Goal: Entertainment & Leisure: Consume media (video, audio)

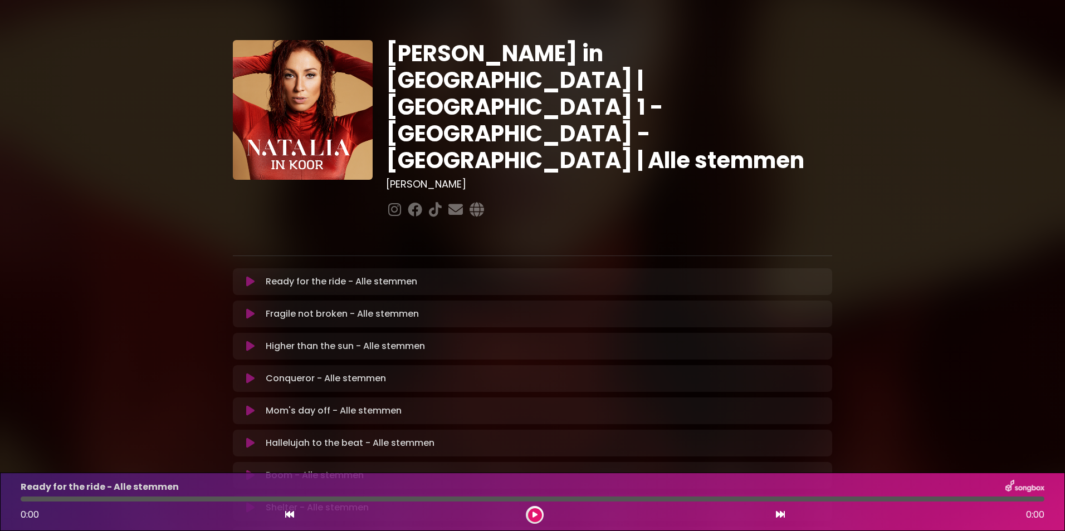
click at [535, 518] on icon at bounding box center [535, 515] width 5 height 7
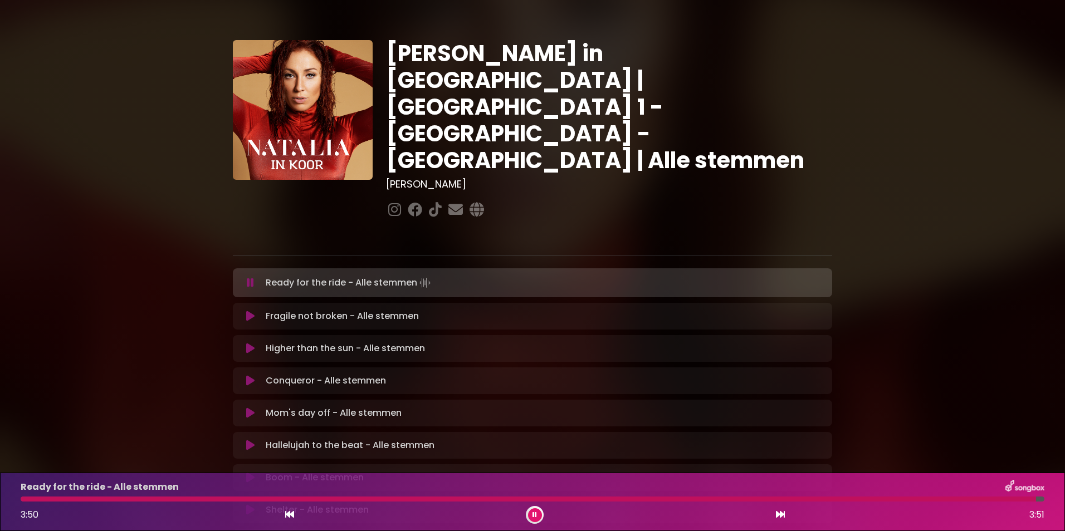
click at [253, 311] on icon at bounding box center [250, 316] width 8 height 11
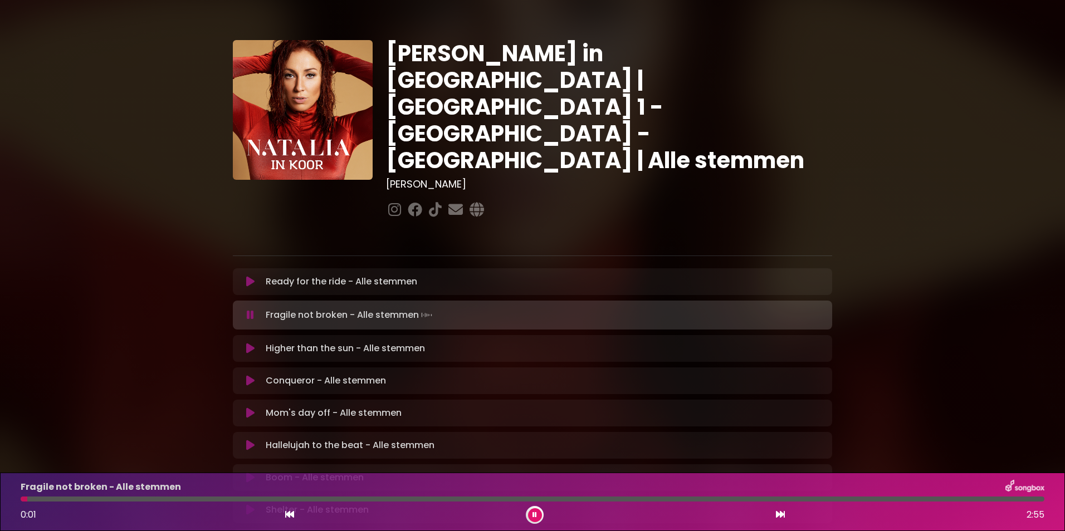
click at [530, 511] on button at bounding box center [535, 516] width 14 height 14
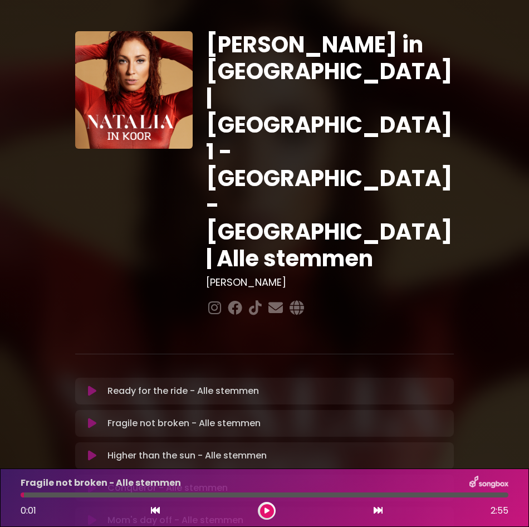
click at [92, 418] on icon at bounding box center [92, 423] width 8 height 11
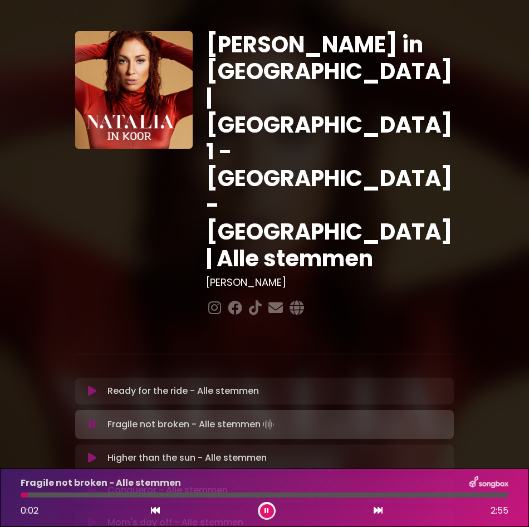
click at [261, 510] on button at bounding box center [267, 511] width 14 height 14
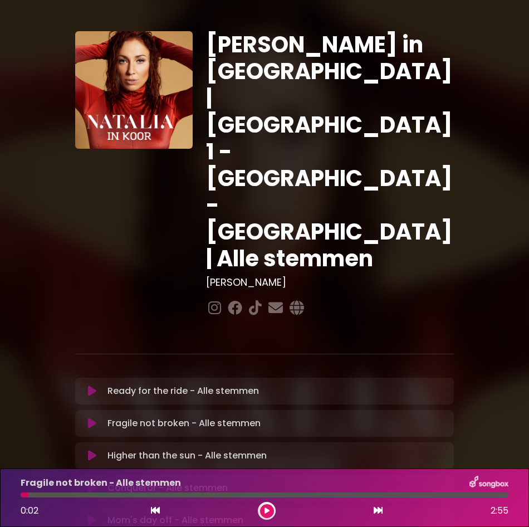
click at [261, 510] on button at bounding box center [267, 511] width 14 height 14
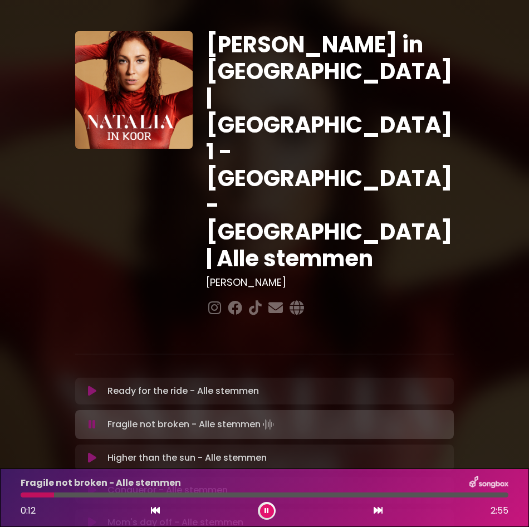
click at [22, 495] on div at bounding box center [37, 494] width 33 height 5
click at [441, 509] on div "Mom's day off - Alle stemmen Loading Track... Your Feedback Name" at bounding box center [264, 522] width 379 height 27
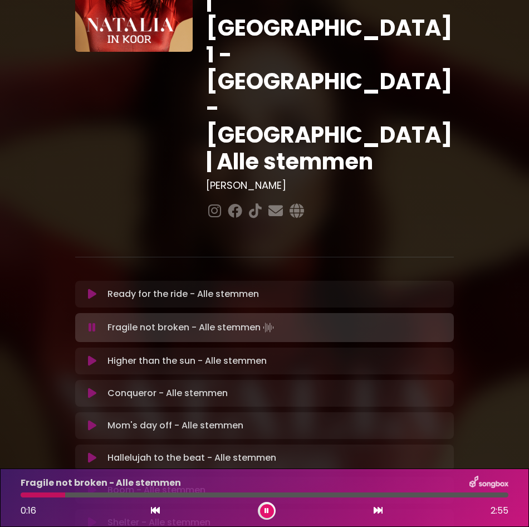
scroll to position [66, 0]
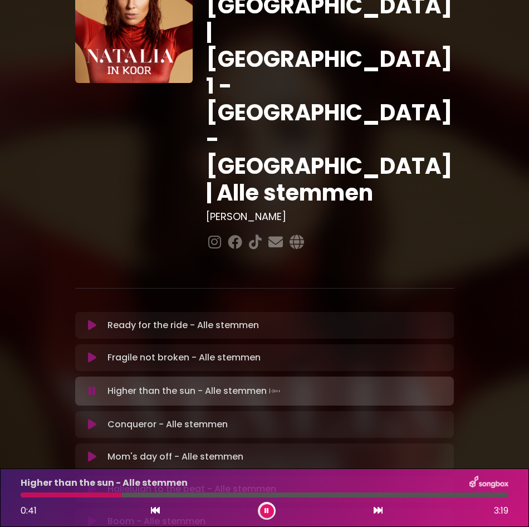
click at [22, 495] on div at bounding box center [71, 494] width 101 height 5
click at [108, 351] on p "Fragile not broken - Alle stemmen Loading Track..." at bounding box center [184, 357] width 153 height 13
click at [95, 352] on icon at bounding box center [92, 357] width 8 height 11
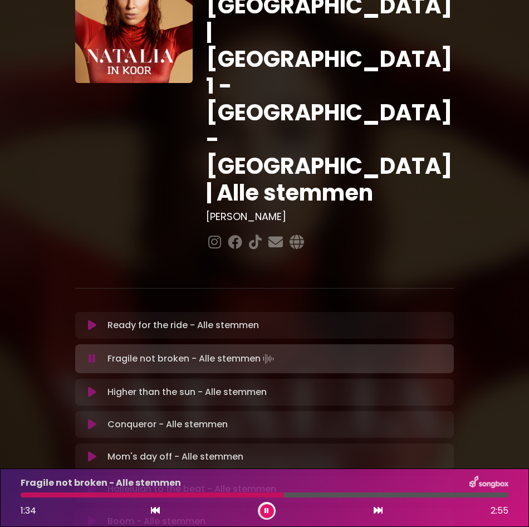
click at [203, 492] on div at bounding box center [152, 494] width 263 height 5
click at [203, 492] on div at bounding box center [149, 494] width 256 height 5
click at [245, 494] on div at bounding box center [151, 494] width 260 height 5
click at [245, 494] on div at bounding box center [142, 494] width 243 height 5
click at [245, 494] on div at bounding box center [145, 494] width 248 height 5
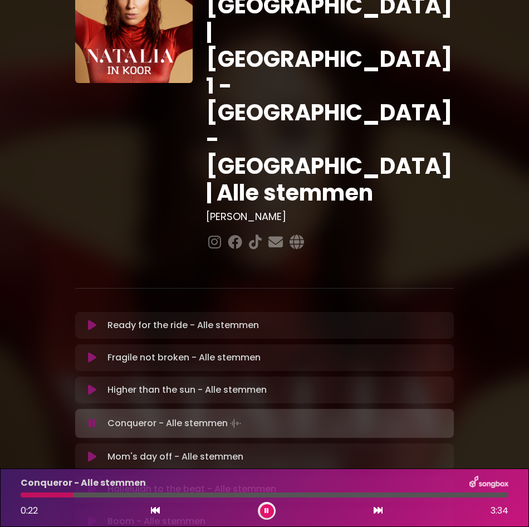
click at [267, 507] on icon at bounding box center [267, 510] width 4 height 7
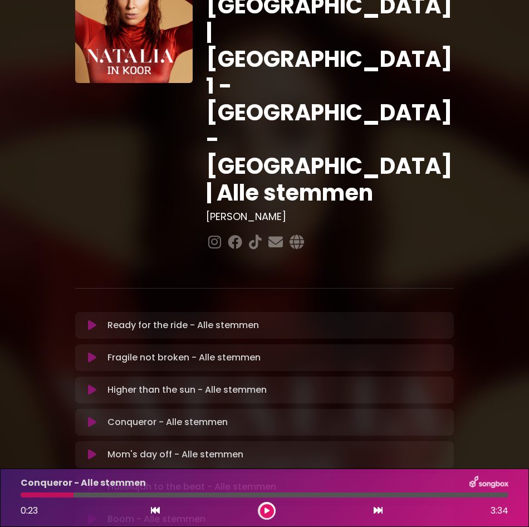
click at [89, 417] on icon at bounding box center [92, 422] width 8 height 11
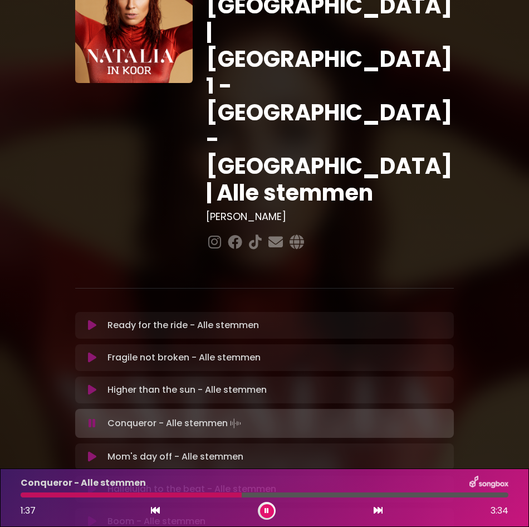
click at [194, 494] on div at bounding box center [131, 494] width 221 height 5
click at [181, 495] on div at bounding box center [109, 494] width 177 height 5
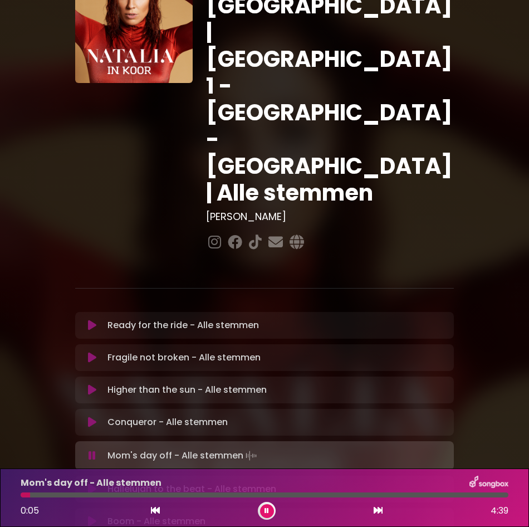
click at [92, 450] on icon at bounding box center [92, 455] width 7 height 11
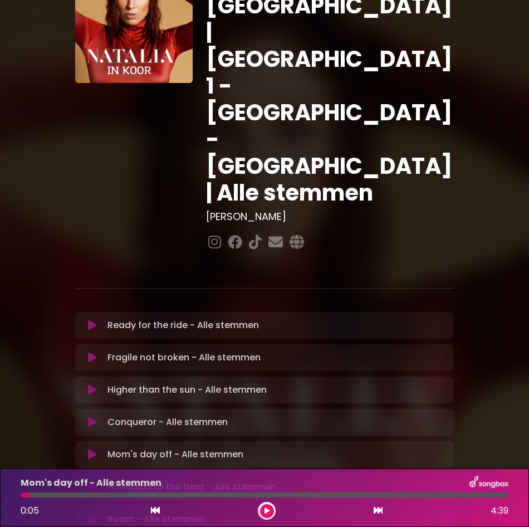
click at [144, 448] on p "Mom's day off - Alle stemmen Loading Track..." at bounding box center [176, 454] width 136 height 13
drag, startPoint x: 144, startPoint y: 325, endPoint x: 93, endPoint y: 321, distance: 50.8
click at [93, 449] on icon at bounding box center [92, 454] width 8 height 11
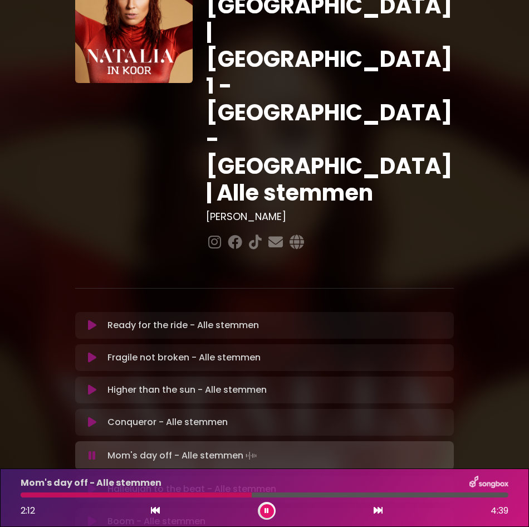
click at [189, 494] on div at bounding box center [136, 494] width 231 height 5
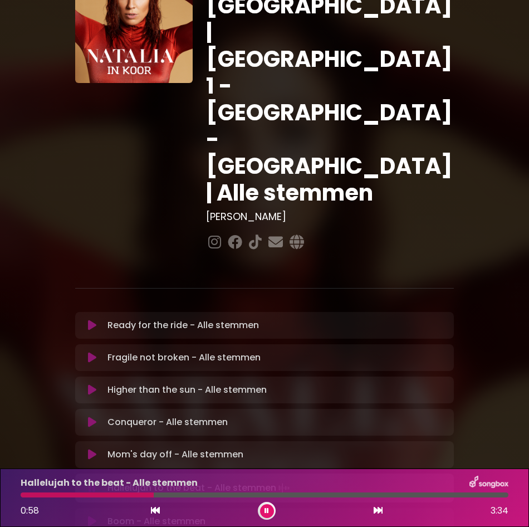
click at [270, 514] on button at bounding box center [267, 511] width 14 height 14
click at [263, 513] on button at bounding box center [267, 511] width 14 height 14
click at [24, 496] on div at bounding box center [98, 494] width 155 height 5
click at [24, 496] on div at bounding box center [31, 494] width 21 height 5
click at [24, 496] on div at bounding box center [35, 494] width 28 height 5
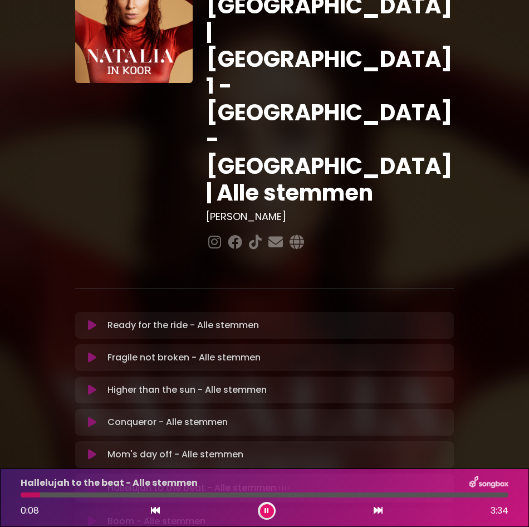
click at [24, 496] on div at bounding box center [30, 494] width 19 height 5
click at [24, 496] on div at bounding box center [42, 494] width 43 height 5
click at [110, 496] on div at bounding box center [80, 494] width 119 height 5
click at [110, 496] on div at bounding box center [73, 494] width 105 height 5
click at [110, 496] on div at bounding box center [131, 494] width 220 height 5
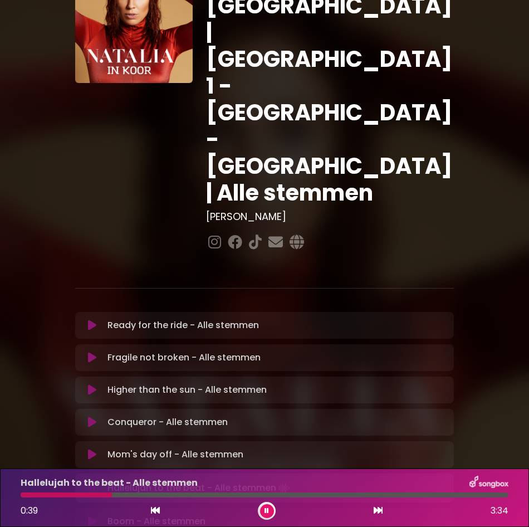
click at [145, 492] on div at bounding box center [265, 494] width 488 height 5
click at [184, 492] on div "Hallelujah to the beat - Alle stemmen 0:56 3:34" at bounding box center [264, 498] width 501 height 44
click at [183, 496] on div at bounding box center [265, 494] width 488 height 5
click at [164, 495] on div at bounding box center [105, 494] width 168 height 5
click at [144, 492] on div at bounding box center [97, 494] width 153 height 5
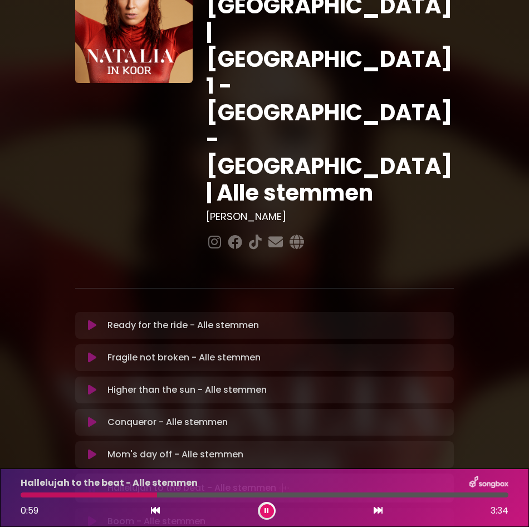
click at [179, 495] on div at bounding box center [265, 494] width 488 height 5
click at [179, 495] on div at bounding box center [131, 494] width 220 height 5
click at [179, 495] on div at bounding box center [137, 494] width 232 height 5
click at [179, 495] on div at bounding box center [169, 494] width 296 height 5
click at [91, 481] on icon at bounding box center [92, 486] width 8 height 11
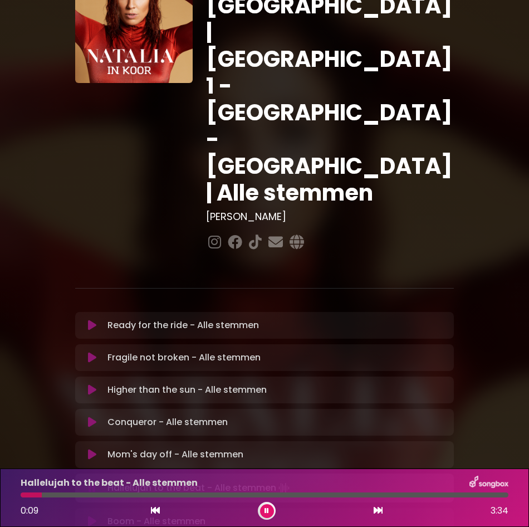
click at [91, 482] on icon at bounding box center [92, 487] width 7 height 11
click at [91, 481] on icon at bounding box center [92, 486] width 8 height 11
click at [22, 494] on div at bounding box center [34, 494] width 27 height 5
click at [273, 507] on button at bounding box center [267, 511] width 14 height 14
click at [85, 481] on button at bounding box center [92, 486] width 21 height 11
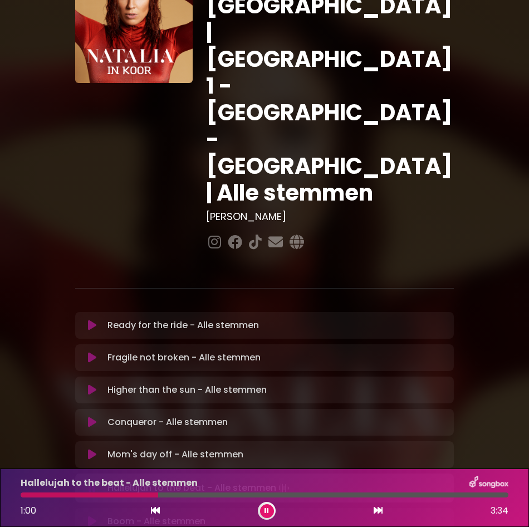
click at [22, 495] on div at bounding box center [90, 494] width 138 height 5
click at [106, 494] on div at bounding box center [77, 494] width 113 height 5
click at [26, 498] on div "Hallelujah to the beat - Alle stemmen 0:47 3:34" at bounding box center [264, 498] width 501 height 44
click at [26, 498] on div "Hallelujah to the beat - Alle stemmen 0:48 3:34" at bounding box center [264, 498] width 501 height 44
click at [26, 498] on div "Hallelujah to the beat - Alle stemmen 0:49 3:34" at bounding box center [264, 498] width 501 height 44
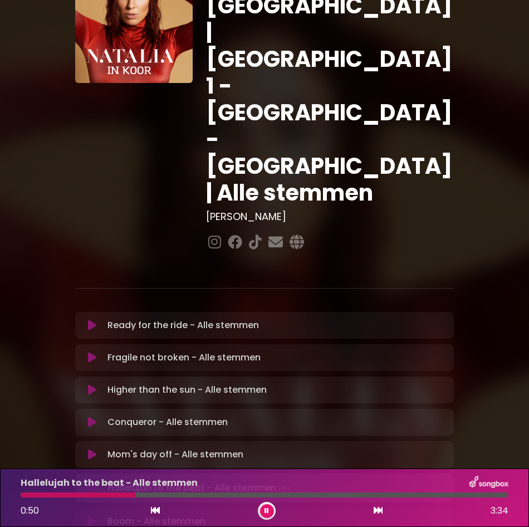
click at [23, 494] on div at bounding box center [78, 494] width 115 height 5
click at [153, 497] on div "Hallelujah to the beat - Alle stemmen 0:49 3:34" at bounding box center [264, 498] width 501 height 44
click at [152, 493] on div at bounding box center [265, 494] width 488 height 5
click at [160, 494] on div at bounding box center [265, 494] width 488 height 5
click at [320, 496] on div at bounding box center [188, 494] width 334 height 5
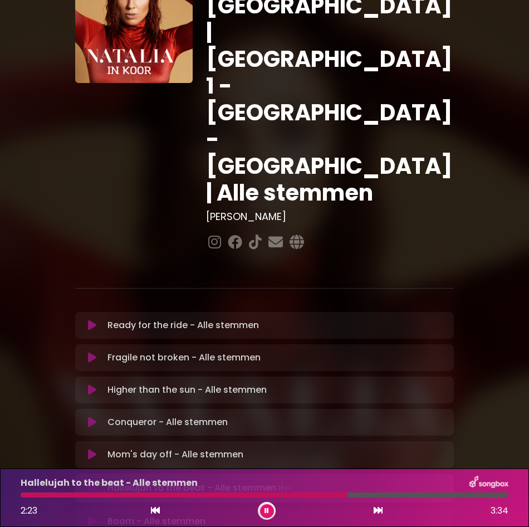
click at [320, 496] on div at bounding box center [184, 494] width 327 height 5
click at [320, 496] on div at bounding box center [216, 494] width 391 height 5
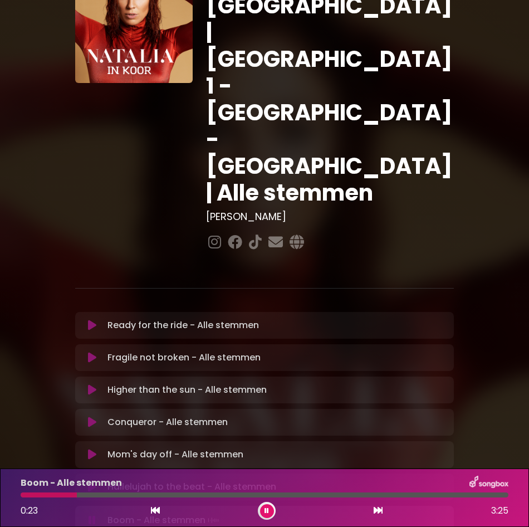
click at [265, 513] on icon at bounding box center [267, 510] width 4 height 7
click at [91, 514] on icon at bounding box center [92, 519] width 8 height 11
click at [29, 492] on div "Boom - Alle stemmen 0:30 3:25" at bounding box center [264, 498] width 501 height 44
click at [29, 492] on div "Boom - Alle stemmen 0:31 3:25" at bounding box center [264, 498] width 501 height 44
click at [32, 496] on div at bounding box center [59, 494] width 77 height 5
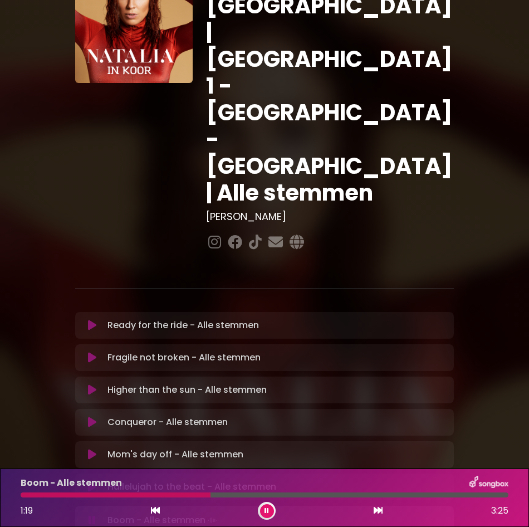
click at [134, 497] on div at bounding box center [116, 494] width 190 height 5
click at [134, 497] on div at bounding box center [105, 494] width 169 height 5
click at [134, 497] on div at bounding box center [127, 494] width 212 height 5
click at [25, 492] on div at bounding box center [255, 494] width 469 height 5
click at [25, 492] on div at bounding box center [88, 494] width 134 height 5
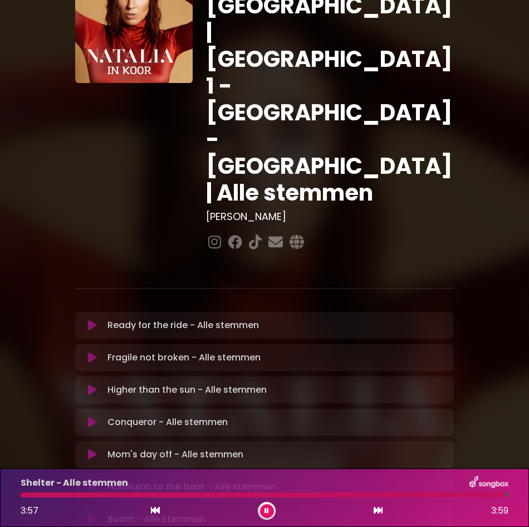
click at [19, 494] on div at bounding box center [264, 494] width 501 height 5
click at [23, 496] on div at bounding box center [265, 494] width 488 height 5
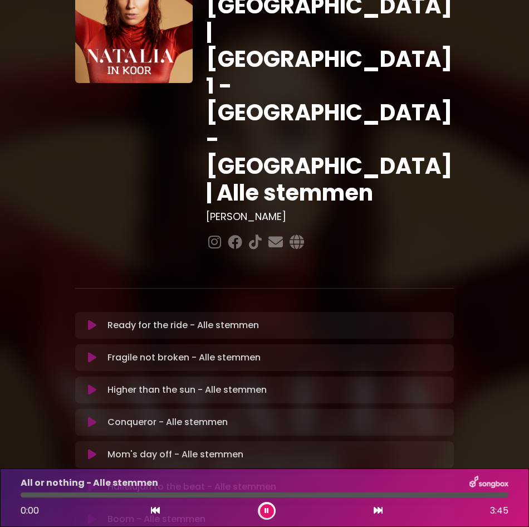
click at [104, 497] on div "Shelter - Alle stemmen 1:40 3:59" at bounding box center [264, 498] width 501 height 44
click at [103, 494] on div at bounding box center [124, 494] width 207 height 5
click at [90, 495] on div at bounding box center [63, 494] width 85 height 5
click at [79, 495] on div at bounding box center [57, 494] width 72 height 5
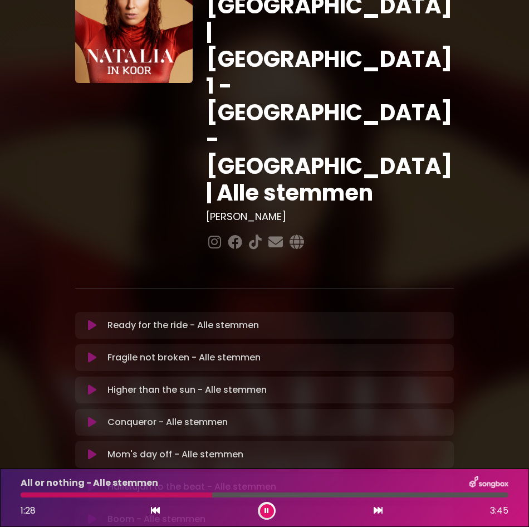
click at [23, 498] on div "All or nothing - Alle stemmen 1:28 3:45" at bounding box center [264, 498] width 501 height 44
click at [26, 494] on div at bounding box center [124, 494] width 207 height 5
click at [26, 494] on div at bounding box center [263, 494] width 484 height 5
click at [46, 495] on div at bounding box center [265, 494] width 488 height 5
click at [46, 495] on div at bounding box center [165, 494] width 289 height 5
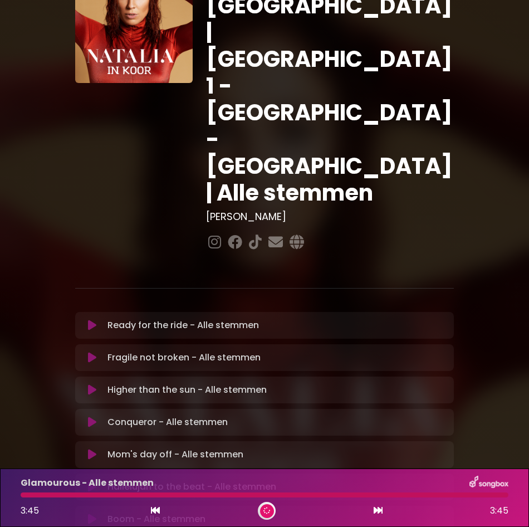
click at [64, 496] on div at bounding box center [265, 494] width 488 height 5
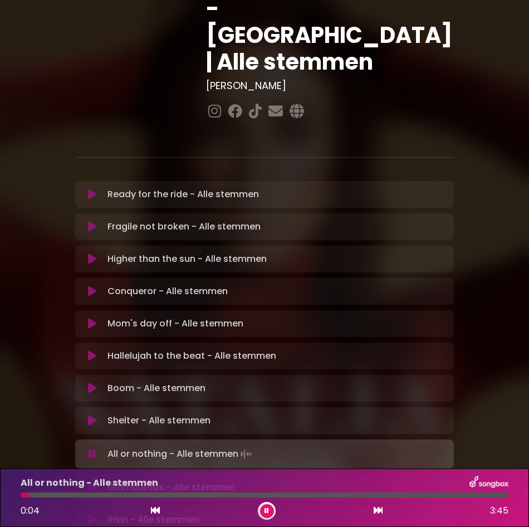
scroll to position [222, 0]
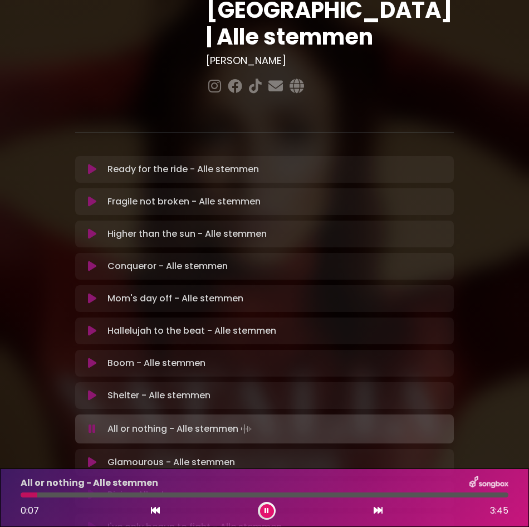
click at [58, 492] on div at bounding box center [265, 494] width 488 height 5
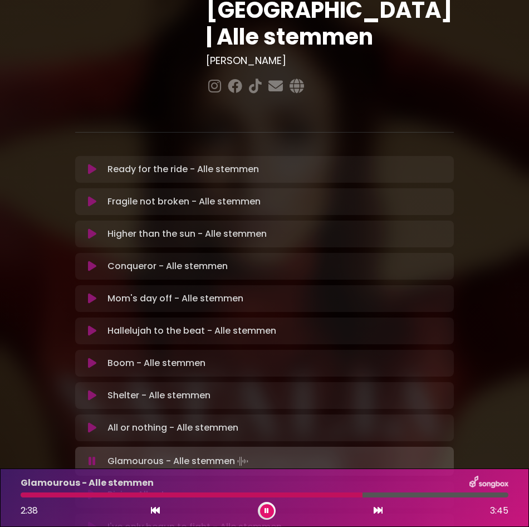
click at [272, 510] on button at bounding box center [267, 511] width 14 height 14
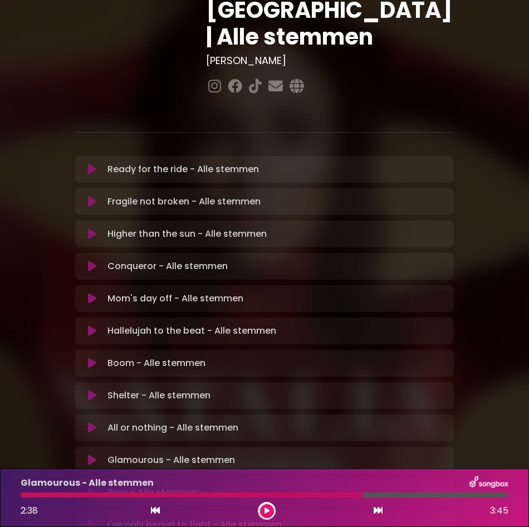
scroll to position [219, 0]
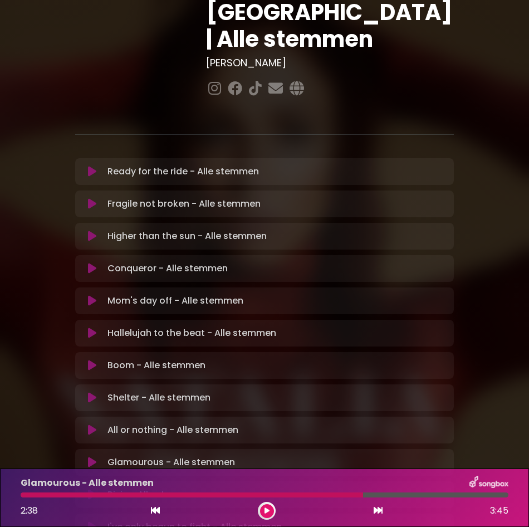
click at [272, 510] on button at bounding box center [267, 511] width 14 height 14
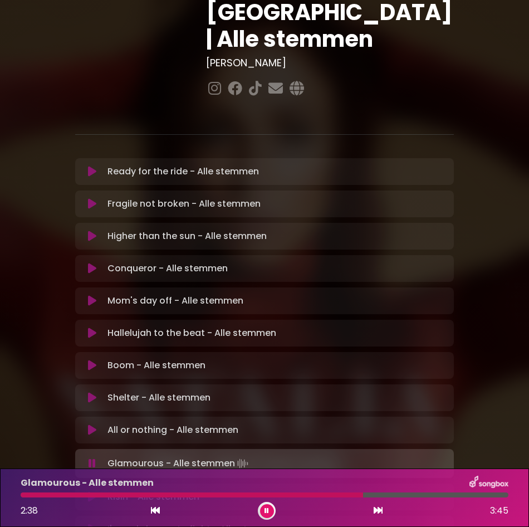
scroll to position [222, 0]
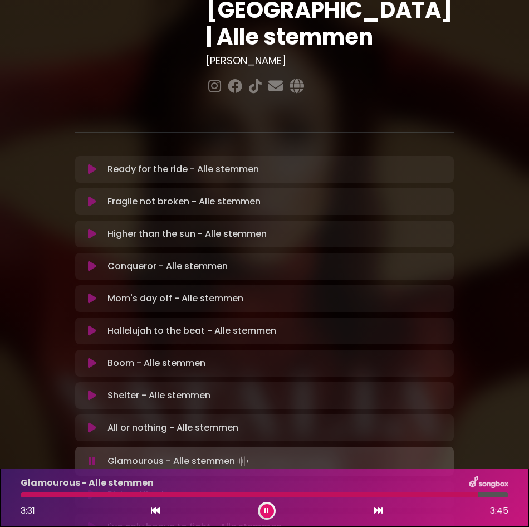
click at [267, 513] on icon at bounding box center [266, 510] width 5 height 7
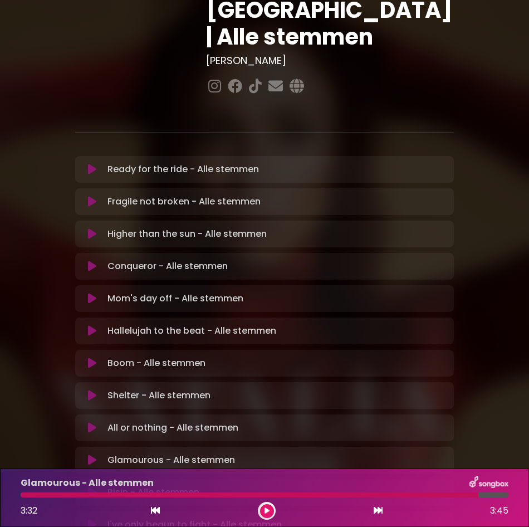
scroll to position [219, 0]
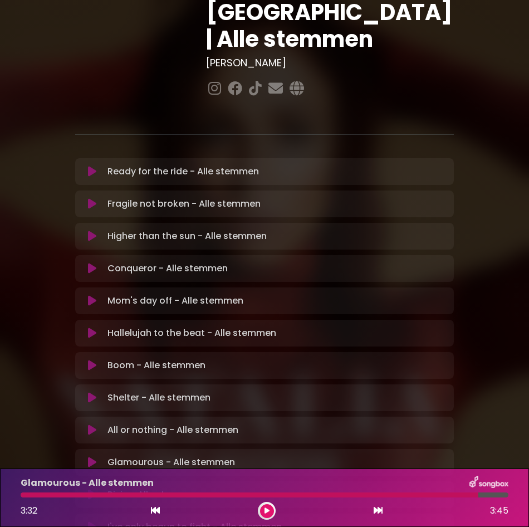
click at [91, 521] on icon at bounding box center [92, 526] width 8 height 11
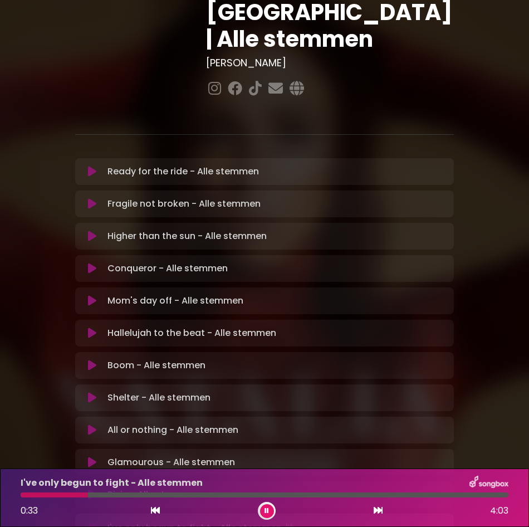
click at [53, 499] on div "I've only begun to fight - Alle stemmen 0:33 4:03" at bounding box center [264, 498] width 501 height 44
click at [55, 495] on div at bounding box center [56, 494] width 70 height 5
click at [55, 495] on div at bounding box center [118, 494] width 194 height 5
click at [58, 495] on div at bounding box center [174, 494] width 307 height 5
click at [267, 514] on icon at bounding box center [266, 510] width 5 height 7
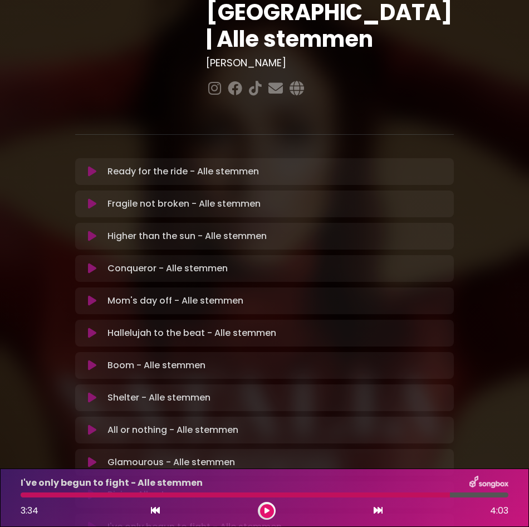
click at [262, 507] on button at bounding box center [267, 511] width 14 height 14
click at [55, 492] on div at bounding box center [238, 494] width 434 height 5
click at [391, 495] on div at bounding box center [231, 494] width 421 height 5
click at [391, 495] on div at bounding box center [246, 494] width 450 height 5
click at [318, 497] on div at bounding box center [218, 494] width 394 height 5
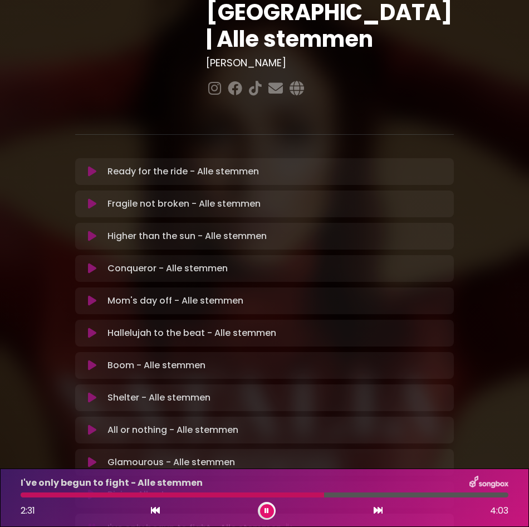
click at [300, 496] on div at bounding box center [173, 494] width 304 height 5
click at [260, 495] on div at bounding box center [163, 494] width 284 height 5
click at [270, 494] on div at bounding box center [265, 494] width 488 height 5
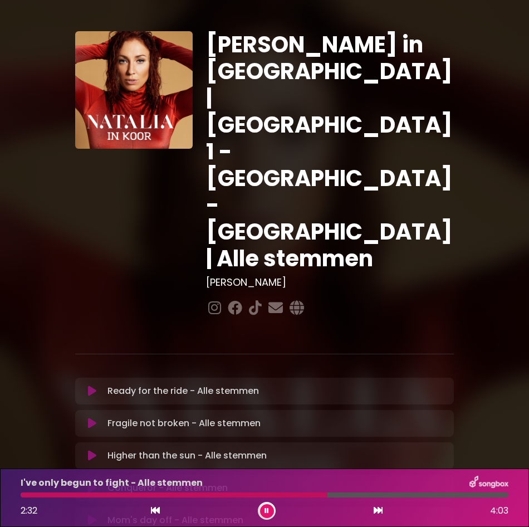
scroll to position [219, 0]
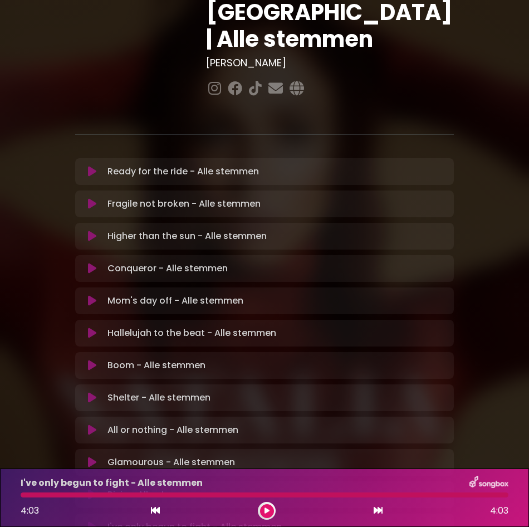
click at [270, 494] on div at bounding box center [265, 494] width 488 height 5
click at [270, 497] on div at bounding box center [265, 494] width 488 height 5
click at [266, 515] on button at bounding box center [267, 511] width 14 height 14
click at [91, 489] on icon at bounding box center [92, 494] width 8 height 11
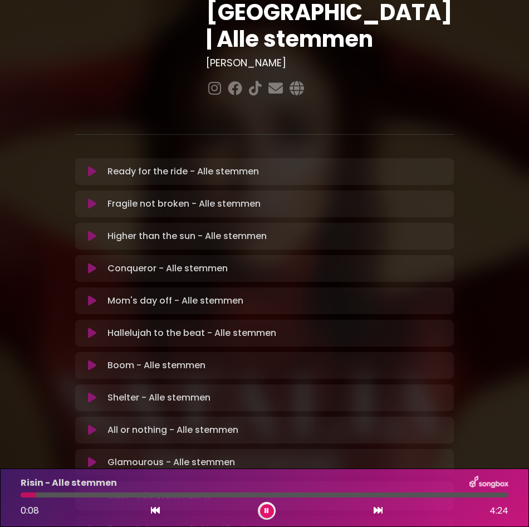
click at [81, 497] on div "Risin - Alle stemmen 0:08 4:24" at bounding box center [264, 498] width 501 height 44
click at [81, 496] on div at bounding box center [265, 494] width 488 height 5
click at [101, 492] on div "Risin - Alle stemmen 0:37 4:24" at bounding box center [264, 498] width 501 height 44
click at [102, 495] on div at bounding box center [265, 494] width 488 height 5
click at [115, 495] on div at bounding box center [265, 494] width 488 height 5
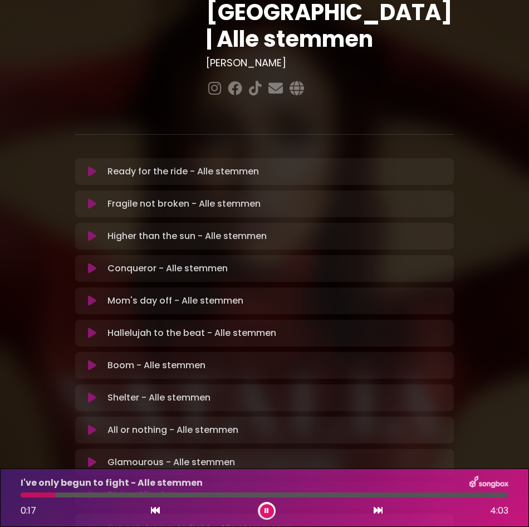
click at [272, 511] on button at bounding box center [267, 511] width 14 height 14
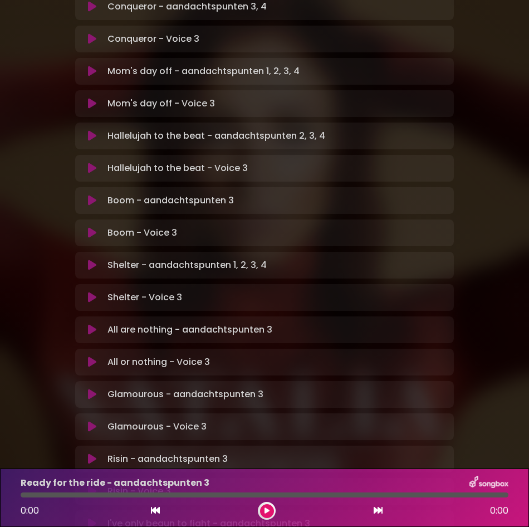
scroll to position [579, 0]
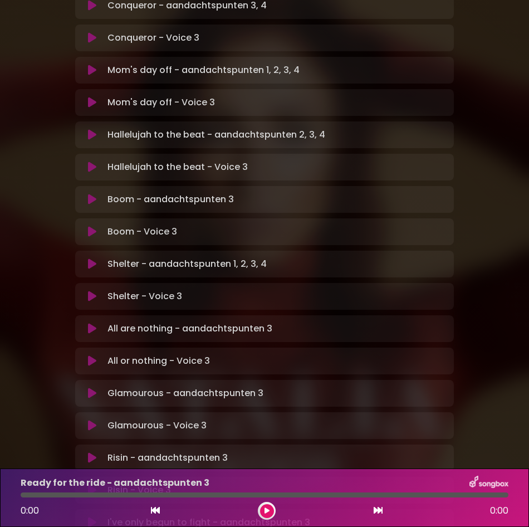
click at [89, 452] on icon at bounding box center [92, 457] width 8 height 11
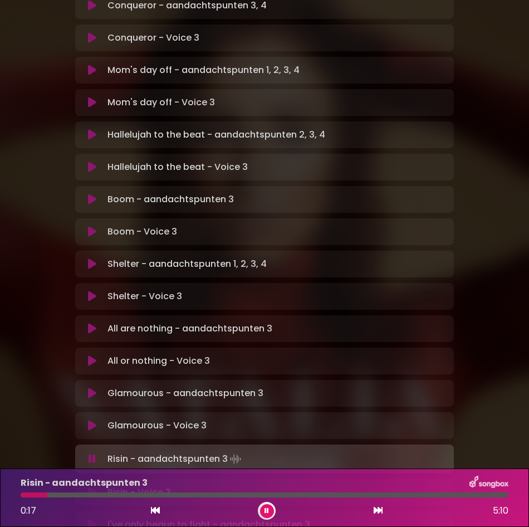
click at [61, 494] on div at bounding box center [265, 494] width 488 height 5
click at [246, 492] on div at bounding box center [154, 494] width 267 height 5
click at [25, 496] on div at bounding box center [148, 494] width 255 height 5
click at [42, 496] on div at bounding box center [265, 494] width 488 height 5
click at [56, 496] on div at bounding box center [265, 494] width 488 height 5
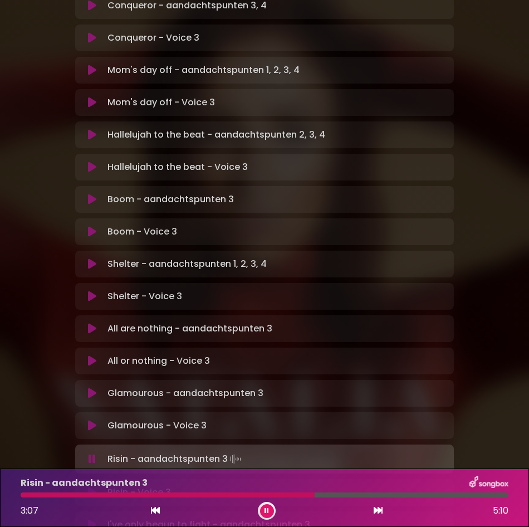
click at [92, 487] on icon at bounding box center [92, 492] width 8 height 11
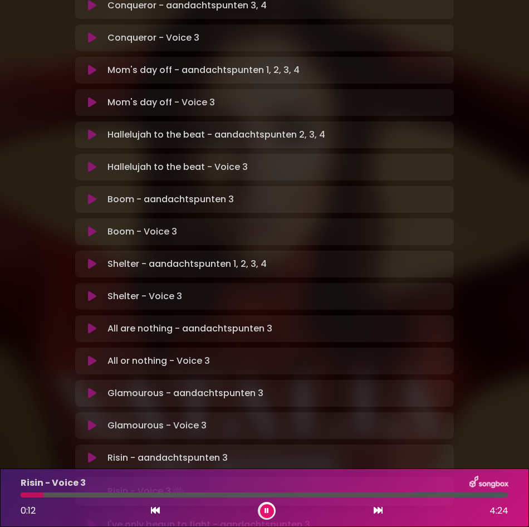
click at [103, 494] on div at bounding box center [265, 494] width 488 height 5
click at [135, 496] on div at bounding box center [265, 494] width 488 height 5
click at [121, 495] on div at bounding box center [83, 494] width 124 height 5
click at [269, 506] on button at bounding box center [267, 511] width 14 height 14
